Goal: Information Seeking & Learning: Learn about a topic

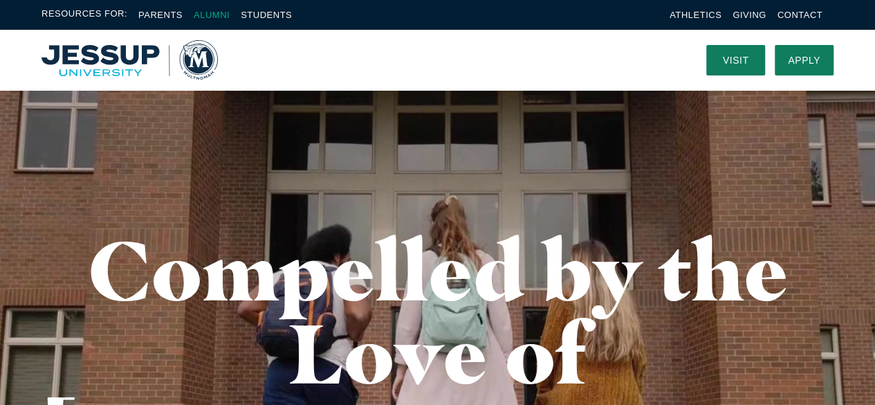
click at [219, 15] on link "Alumni" at bounding box center [212, 15] width 36 height 10
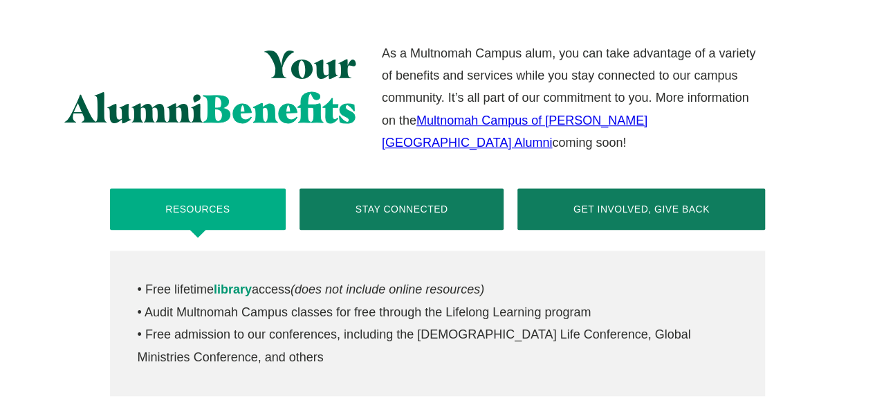
scroll to position [622, 0]
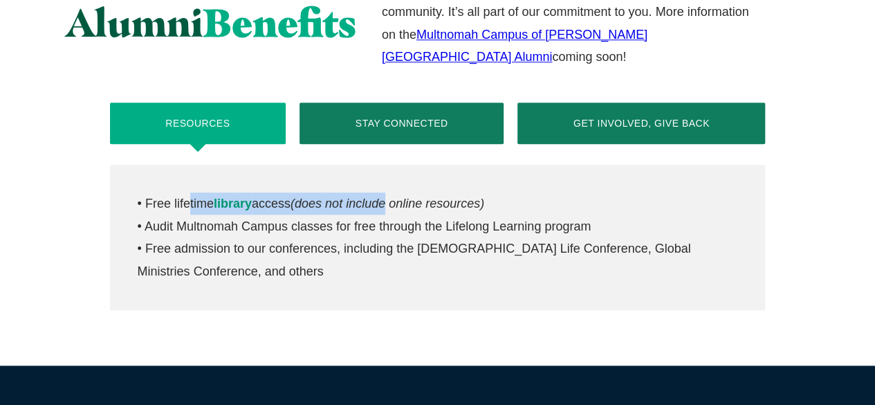
drag, startPoint x: 191, startPoint y: 181, endPoint x: 413, endPoint y: 178, distance: 222.0
click at [403, 192] on p "• Free lifetime library access (does not include online resources) • Audit Mult…" at bounding box center [438, 237] width 600 height 90
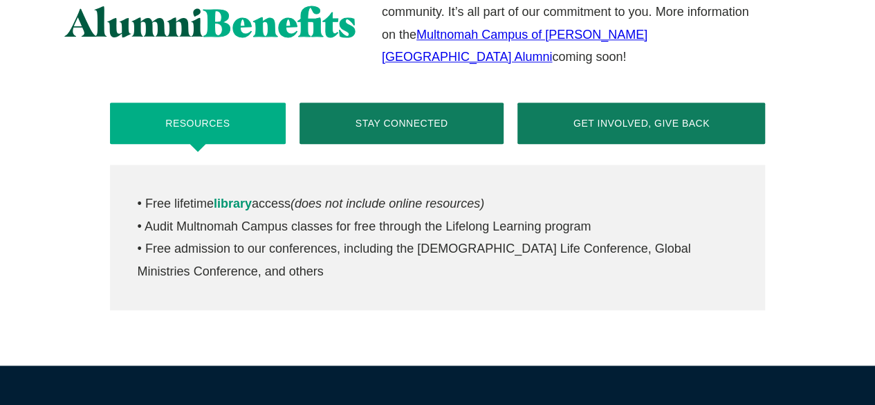
click at [423, 196] on em "(does not include online resources)" at bounding box center [387, 203] width 194 height 14
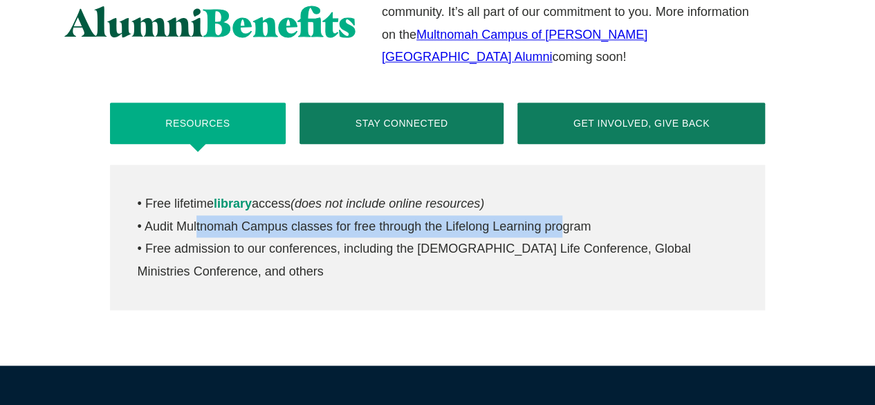
drag, startPoint x: 193, startPoint y: 204, endPoint x: 555, endPoint y: 201, distance: 361.7
click at [555, 201] on p "• Free lifetime library access (does not include online resources) • Audit Mult…" at bounding box center [438, 237] width 600 height 90
click at [545, 206] on p "• Free lifetime library access (does not include online resources) • Audit Mult…" at bounding box center [438, 237] width 600 height 90
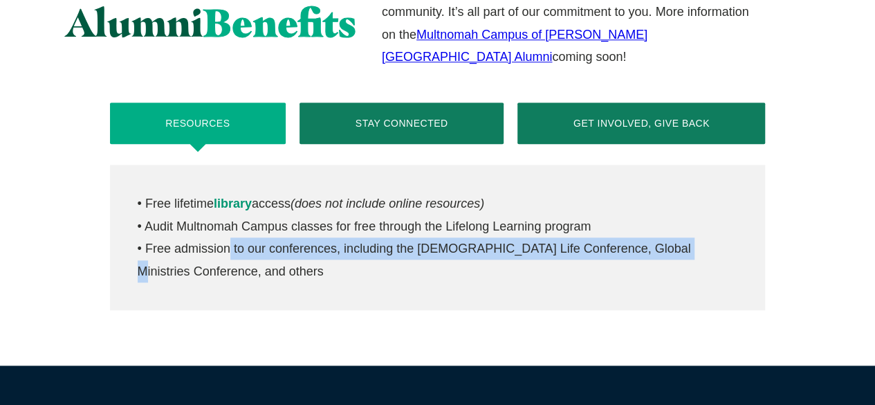
drag, startPoint x: 223, startPoint y: 228, endPoint x: 654, endPoint y: 217, distance: 431.7
click at [654, 217] on p "• Free lifetime library access (does not include online resources) • Audit Mult…" at bounding box center [438, 237] width 600 height 90
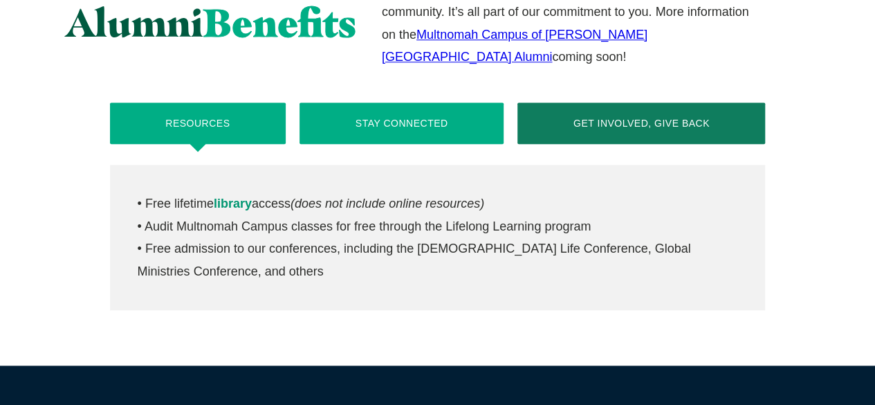
click at [408, 102] on button "Stay Connected" at bounding box center [401, 122] width 204 height 41
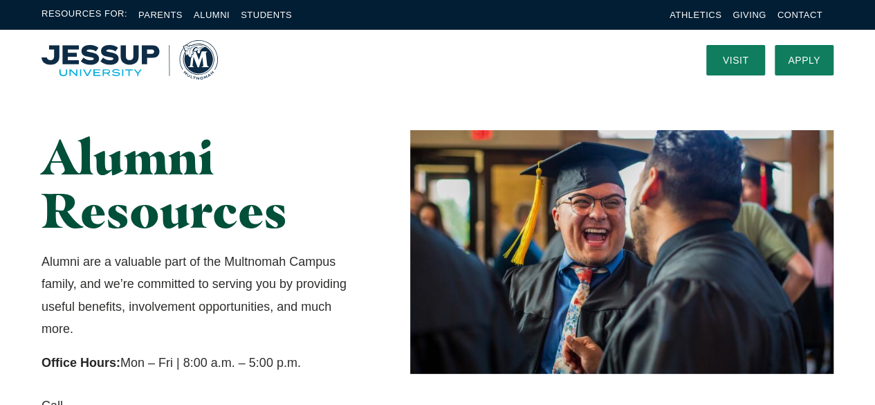
scroll to position [0, 0]
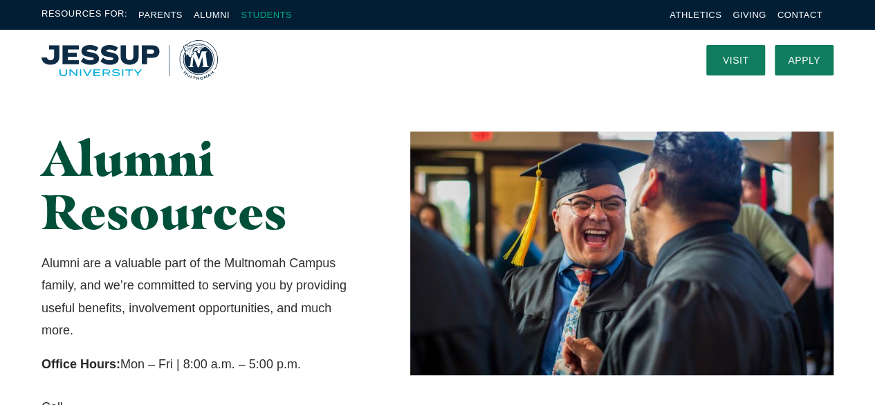
click at [260, 13] on link "Students" at bounding box center [266, 15] width 51 height 10
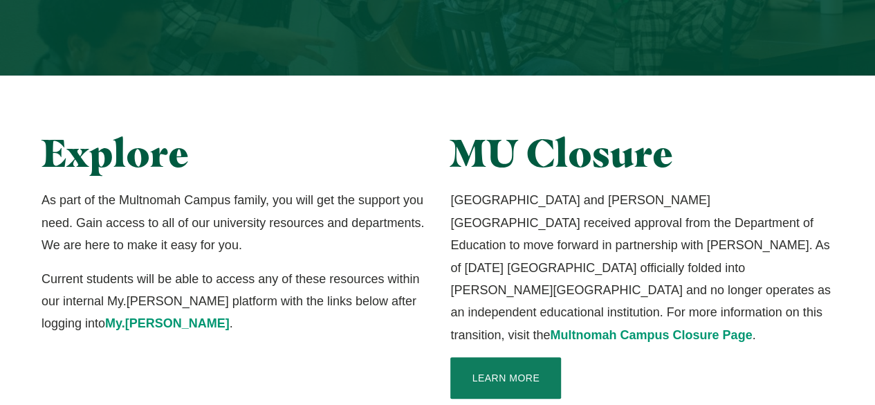
scroll to position [346, 0]
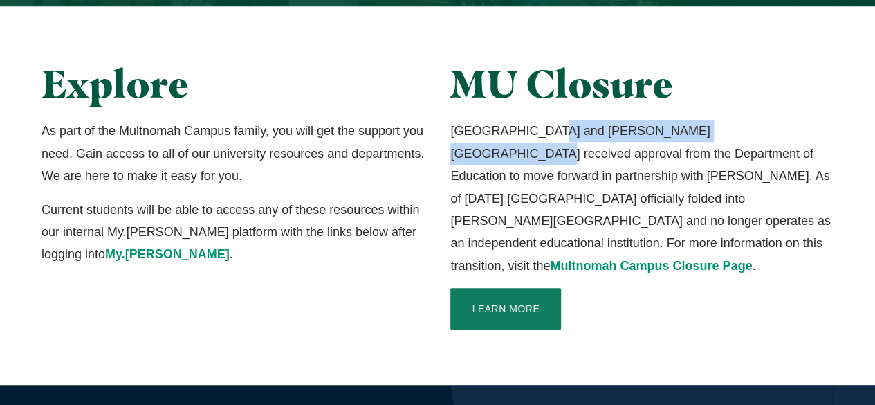
drag, startPoint x: 568, startPoint y: 132, endPoint x: 745, endPoint y: 136, distance: 177.1
click at [745, 136] on p "Multnomah University and Jessup University received approval from the Departmen…" at bounding box center [641, 198] width 383 height 157
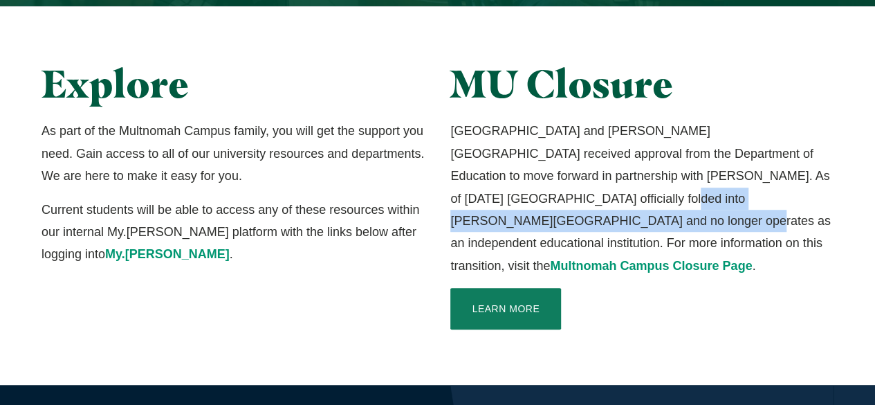
drag, startPoint x: 480, startPoint y: 198, endPoint x: 799, endPoint y: 190, distance: 319.6
click at [798, 190] on p "Multnomah University and Jessup University received approval from the Departmen…" at bounding box center [641, 198] width 383 height 157
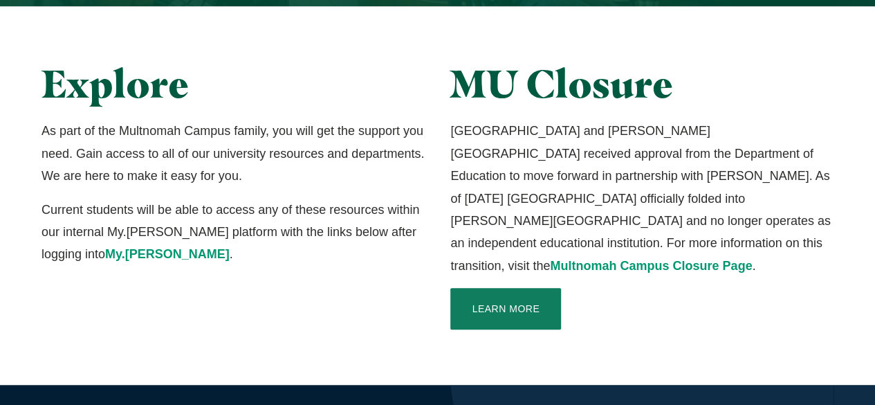
click at [642, 212] on p "Multnomah University and Jessup University received approval from the Departmen…" at bounding box center [641, 198] width 383 height 157
click at [550, 259] on link "Multnomah Campus Closure Page" at bounding box center [651, 266] width 202 height 14
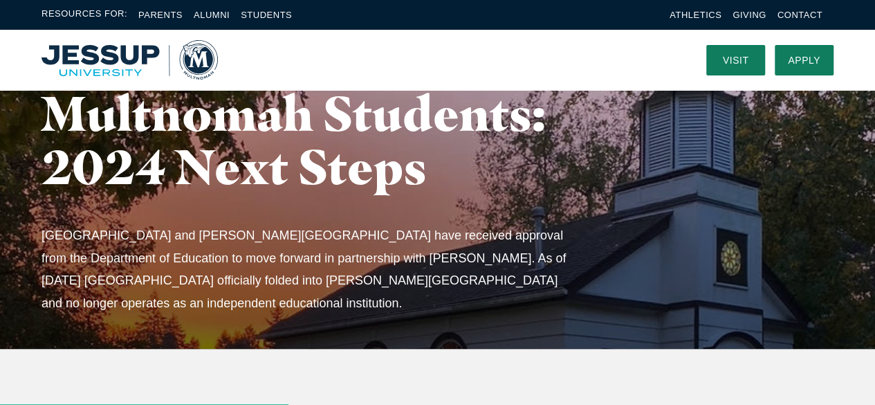
scroll to position [138, 0]
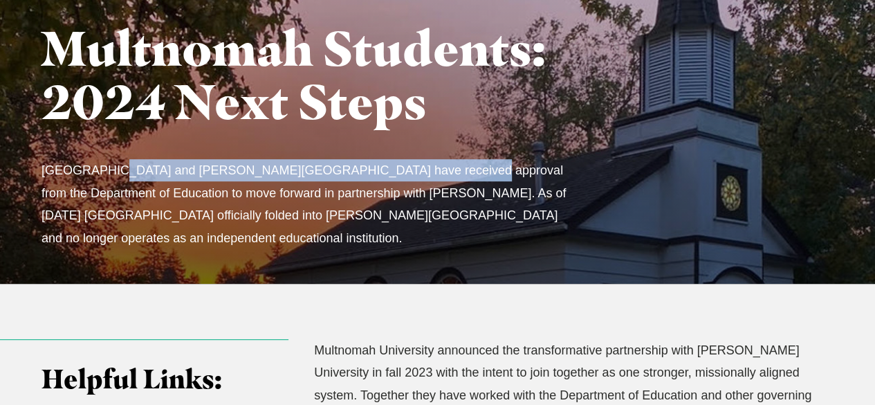
drag, startPoint x: 227, startPoint y: 174, endPoint x: 425, endPoint y: 176, distance: 197.8
click at [423, 176] on p "Multnomah University and Jessup University have received approval from the Depa…" at bounding box center [305, 204] width 528 height 90
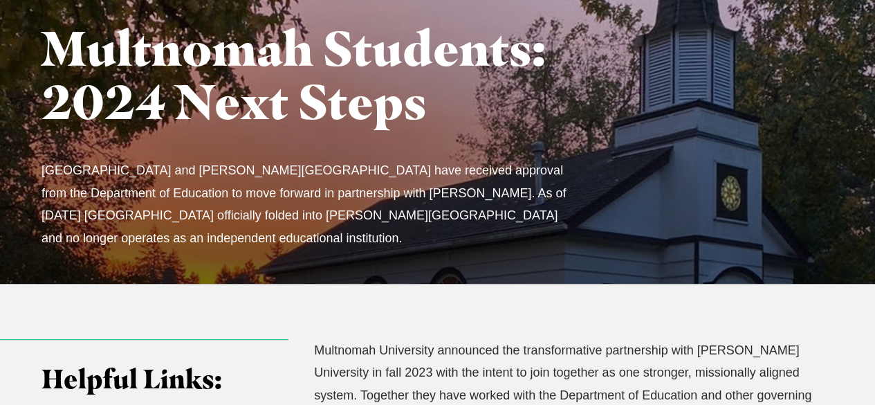
click at [425, 176] on p "Multnomah University and Jessup University have received approval from the Depa…" at bounding box center [305, 204] width 528 height 90
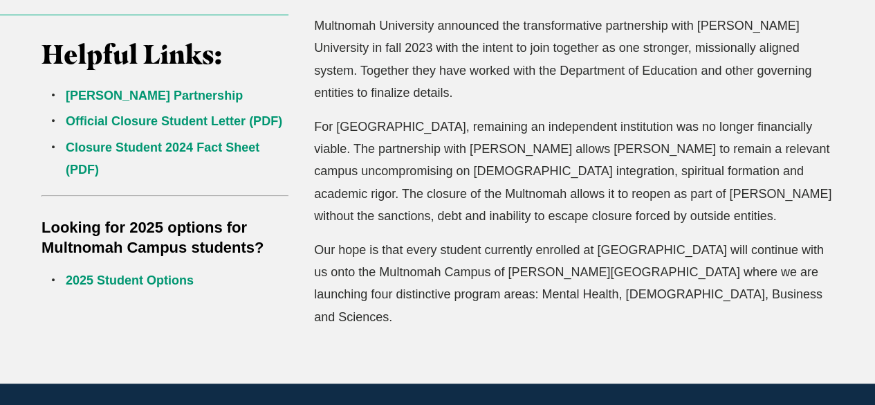
scroll to position [484, 0]
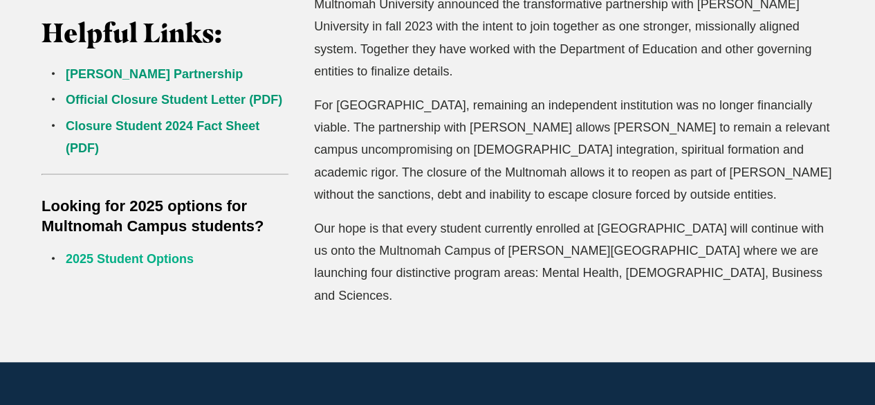
click at [130, 262] on link "2025 Student Options" at bounding box center [130, 259] width 128 height 14
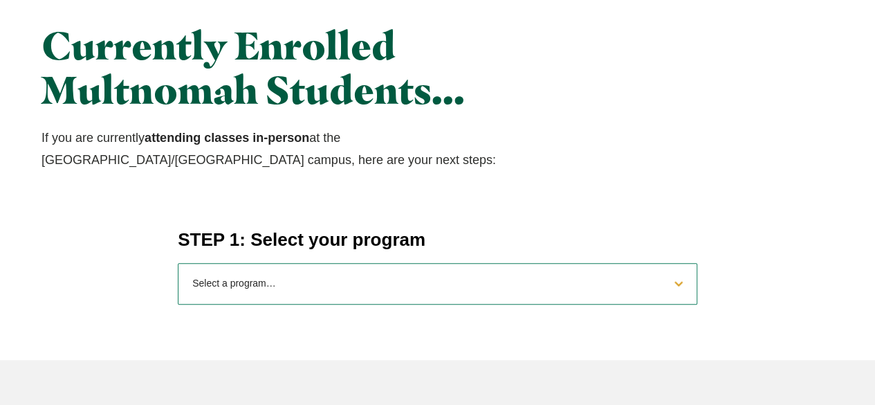
scroll to position [484, 0]
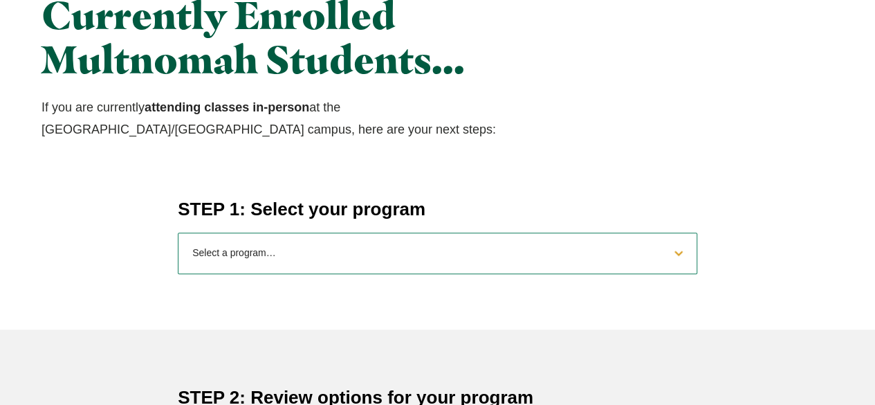
click at [238, 247] on select "Select a program… BS Bible and Theology BS Biology BS Business Administration B…" at bounding box center [437, 252] width 519 height 41
click at [303, 254] on select "Select a program… BS Bible and Theology BS Biology BS Business Administration B…" at bounding box center [437, 252] width 519 height 41
click at [375, 253] on select "Select a program… BS Bible and Theology BS Biology BS Business Administration B…" at bounding box center [437, 252] width 519 height 41
select select "2025biology"
click at [178, 232] on select "Select a program… BS Bible and Theology BS Biology BS Business Administration B…" at bounding box center [437, 252] width 519 height 41
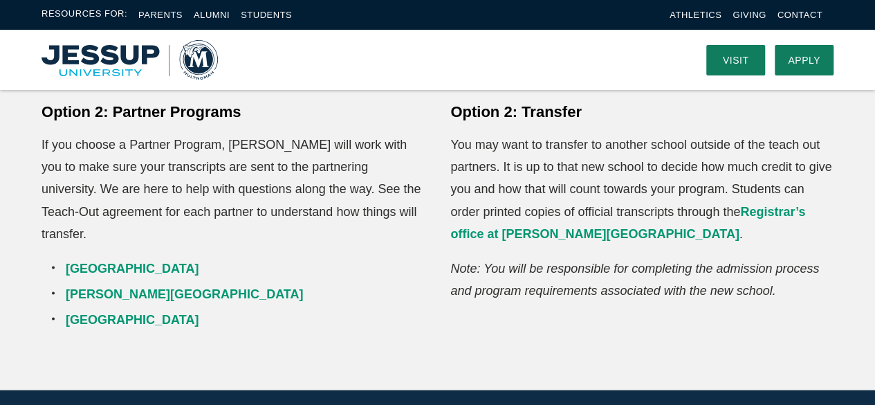
scroll to position [1037, 0]
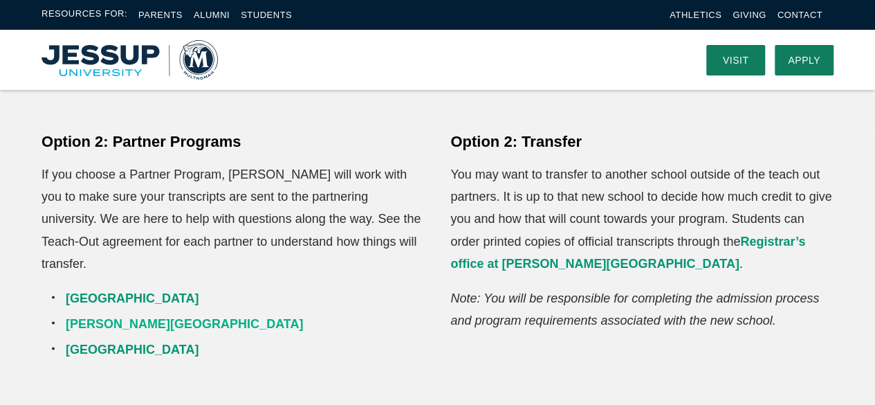
click at [173, 316] on link "George Fox University" at bounding box center [184, 323] width 237 height 14
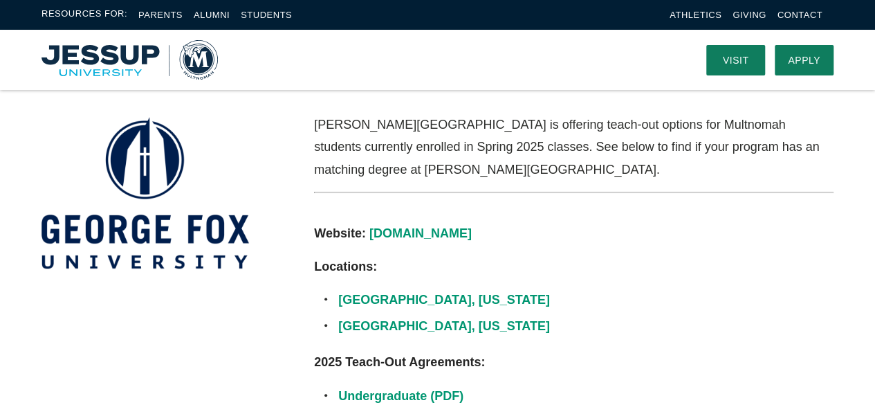
scroll to position [346, 0]
